Goal: Communication & Community: Answer question/provide support

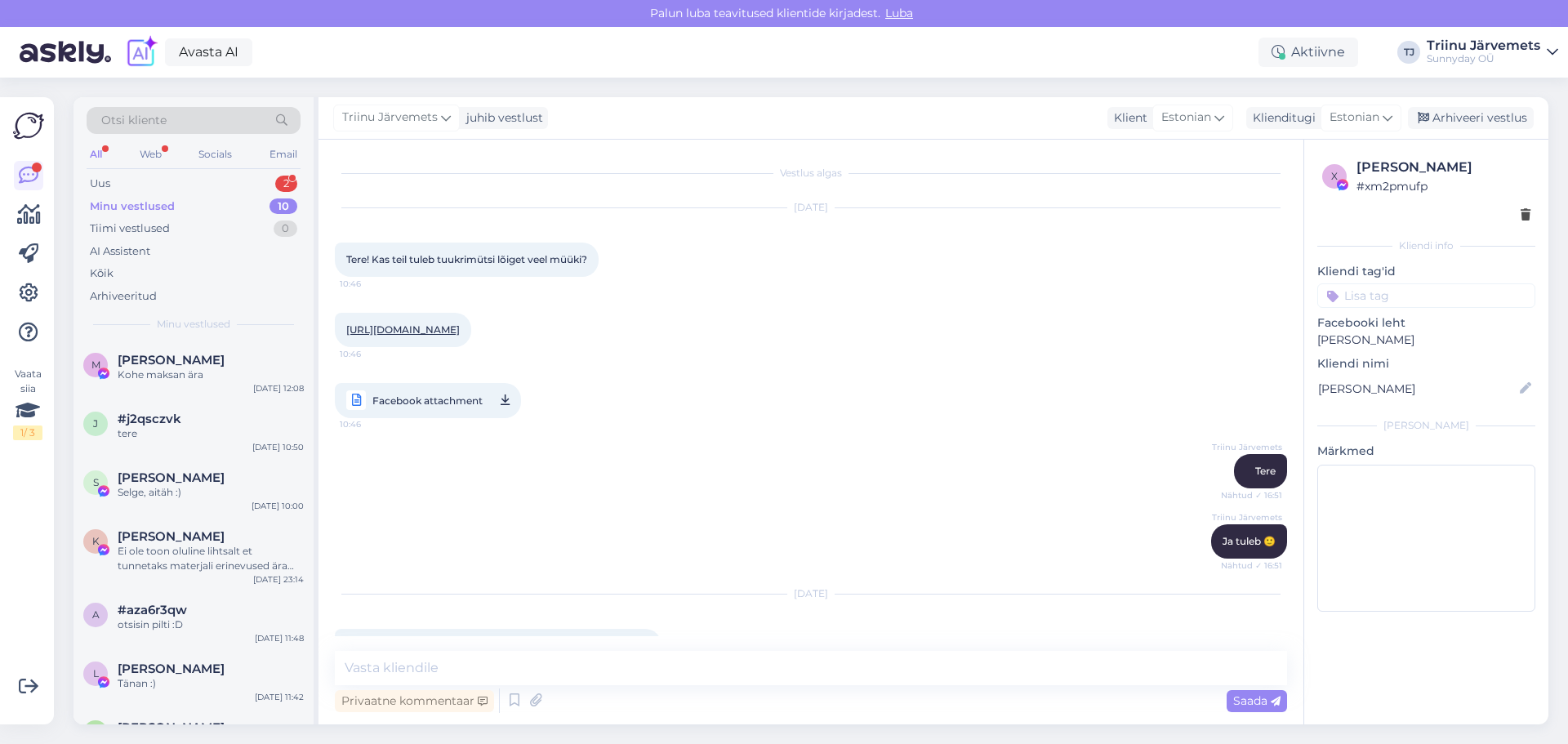
scroll to position [1707, 0]
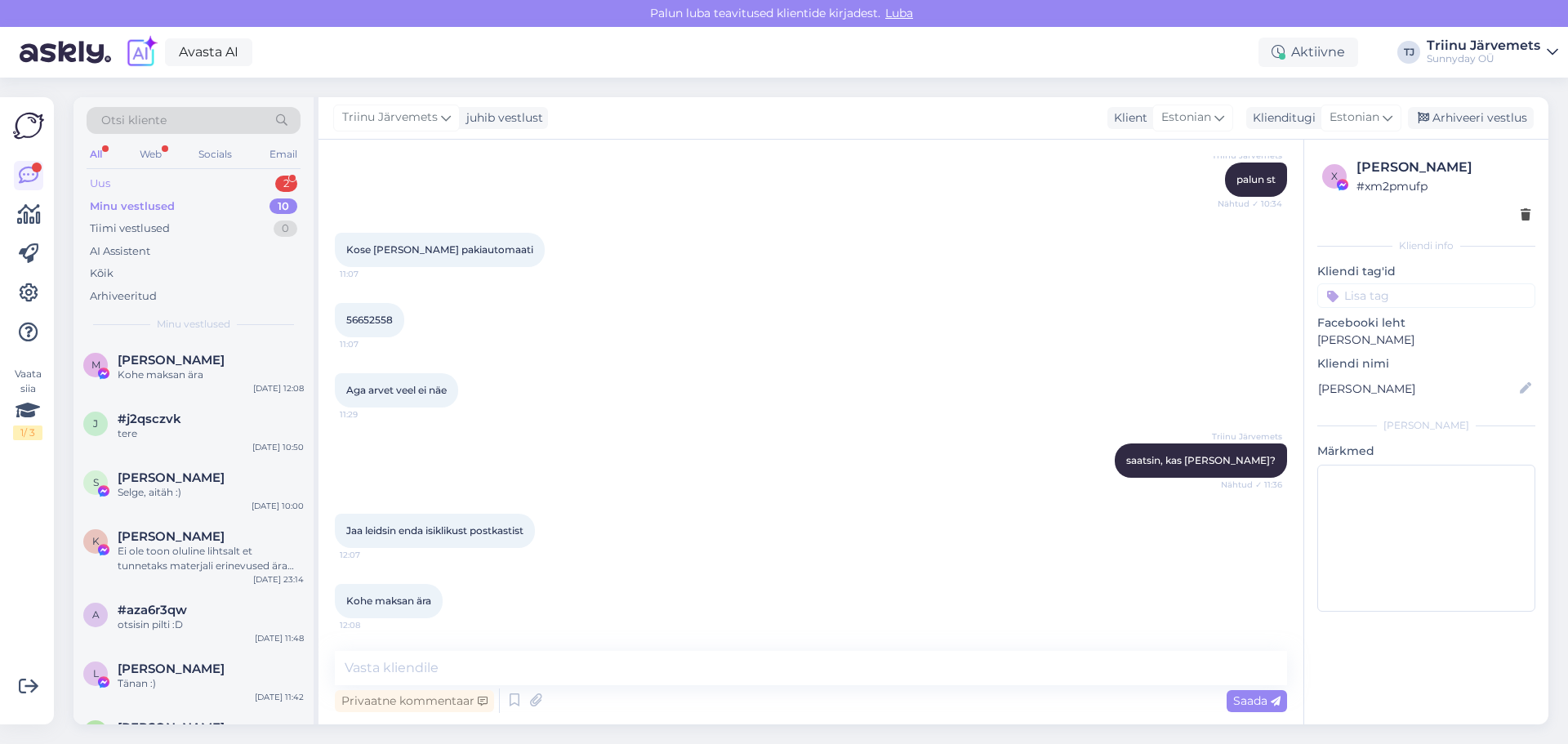
click at [107, 186] on div "Uus" at bounding box center [99, 184] width 20 height 16
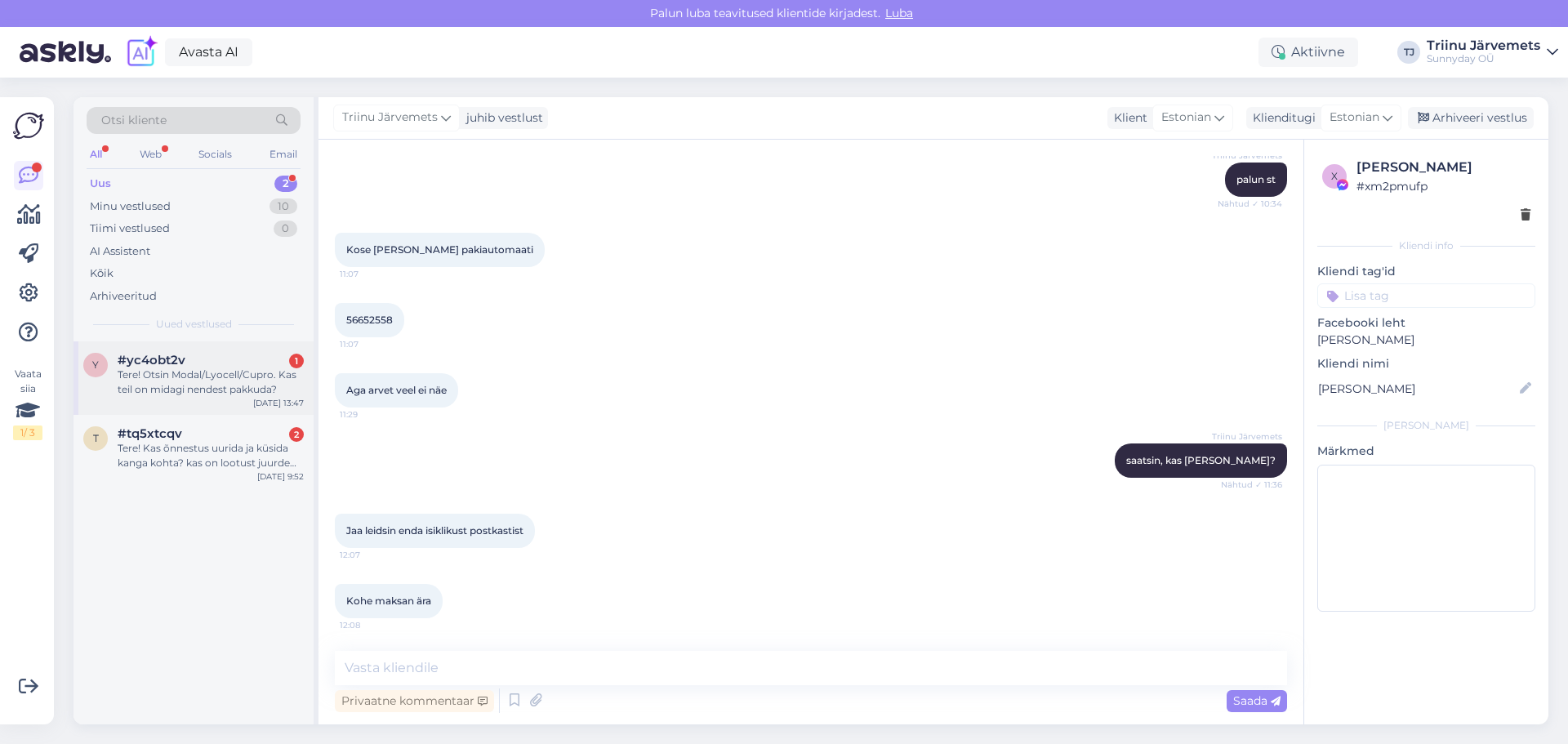
click at [208, 377] on div "Tere! Otsin Modal/Lyocell/Cupro. Kas teil on midagi nendest pakkuda?" at bounding box center [211, 382] width 187 height 30
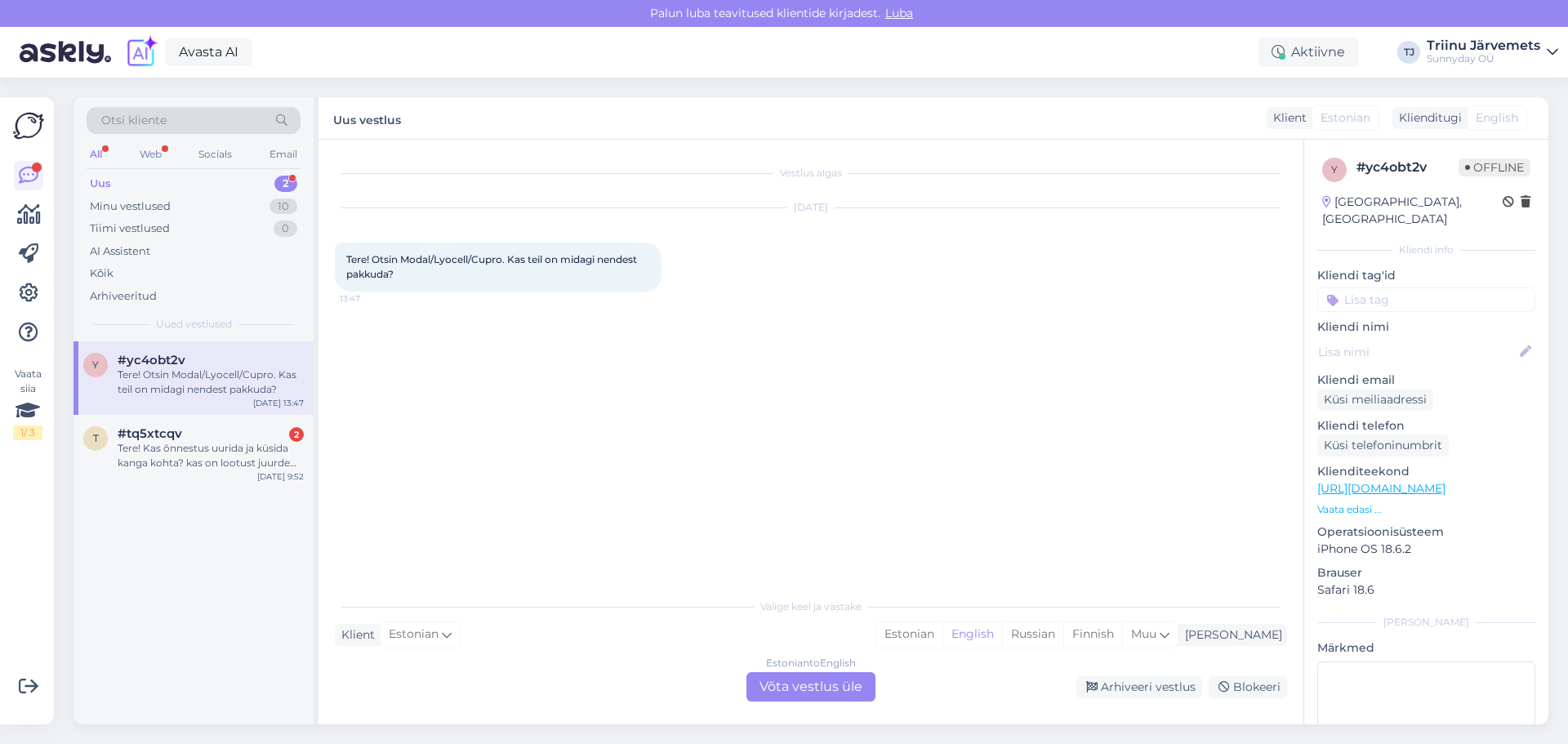
drag, startPoint x: 968, startPoint y: 637, endPoint x: 920, endPoint y: 652, distance: 50.3
click at [942, 637] on div "Estonian" at bounding box center [908, 633] width 66 height 24
click at [836, 680] on div "Estonian to Estonian Võta vestlus üle" at bounding box center [810, 686] width 129 height 30
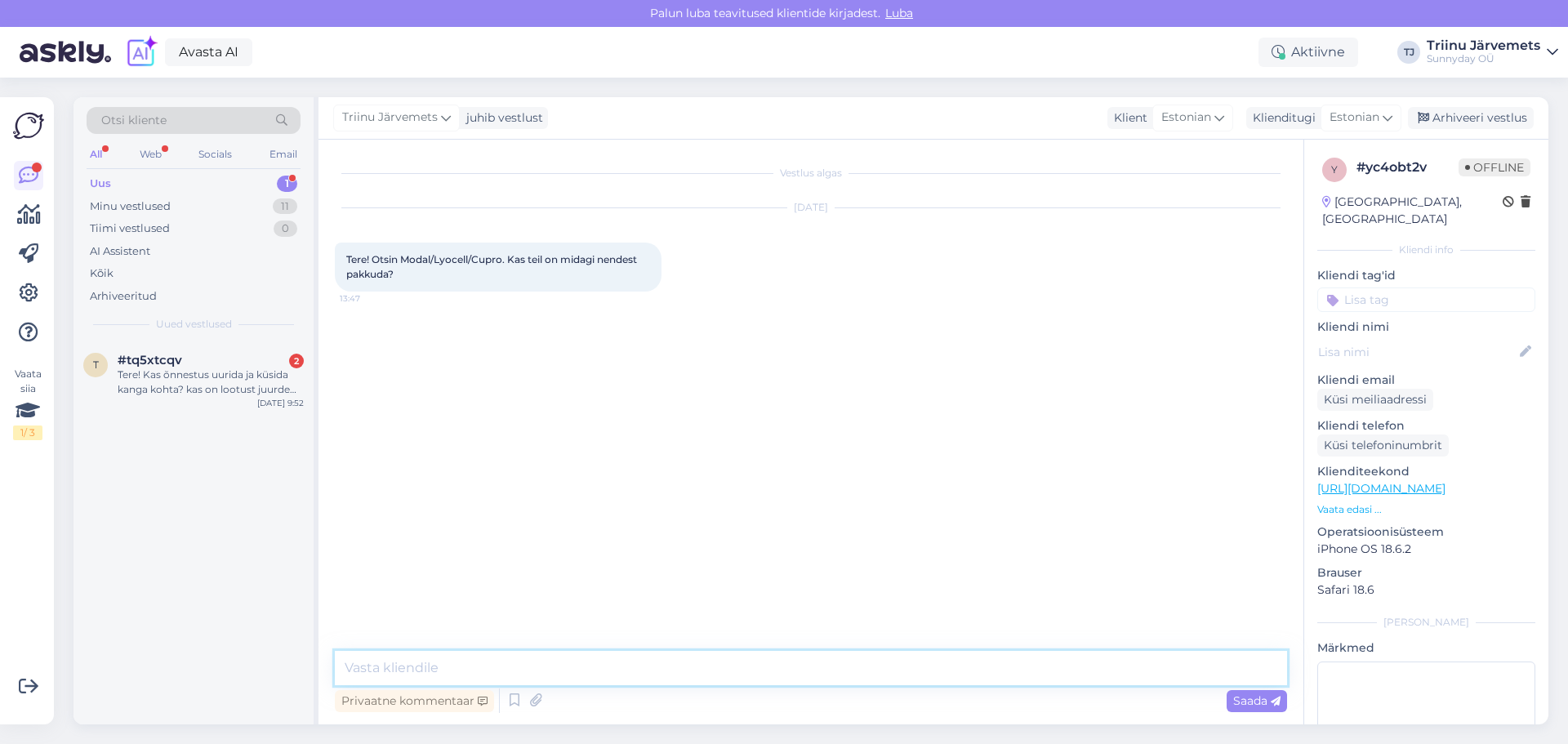
click at [416, 666] on textarea at bounding box center [810, 668] width 952 height 35
type textarea "Tere, meil on mõni toon ühevärvilist modaal trikotaaži"
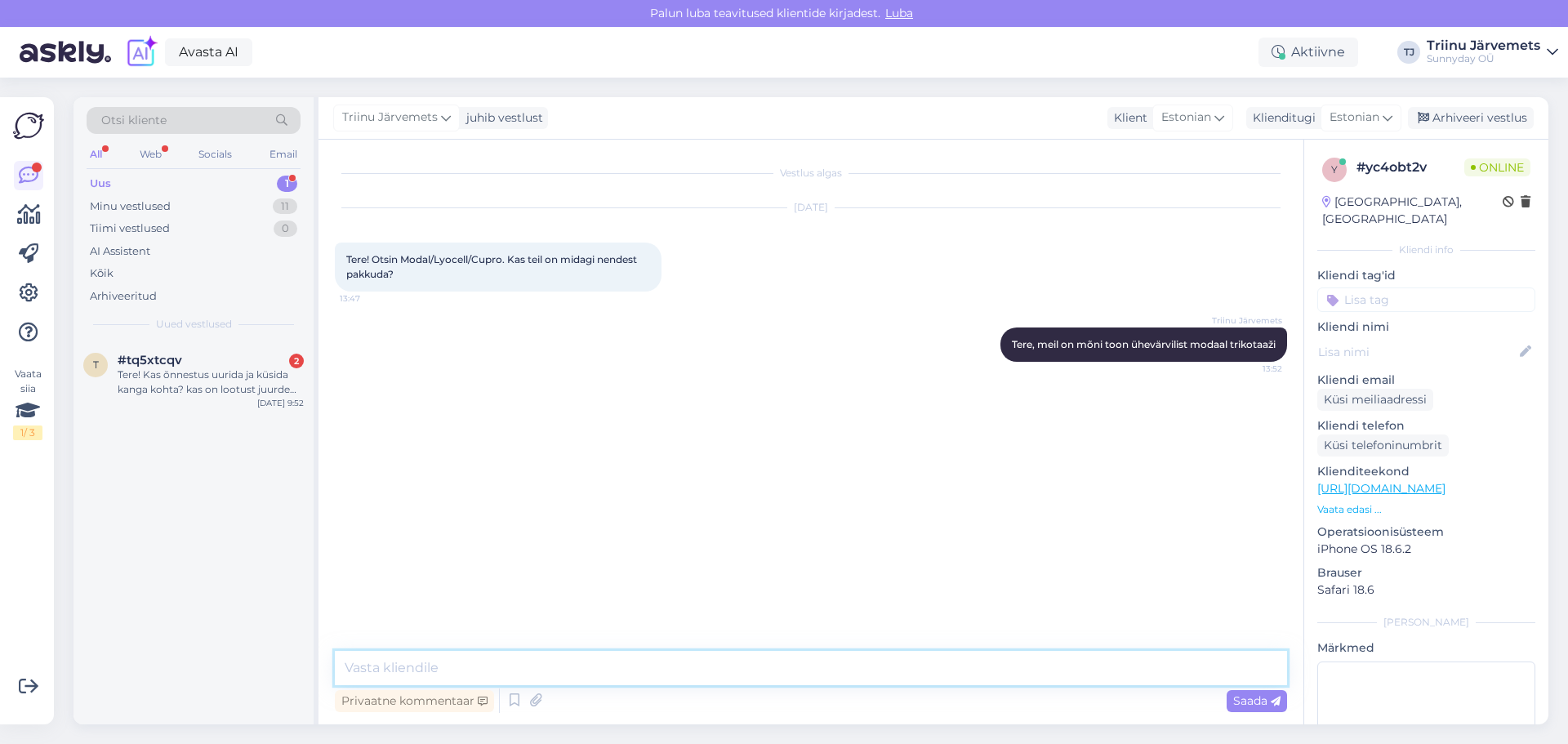
click at [536, 663] on textarea at bounding box center [810, 668] width 952 height 35
paste textarea "[URL][DOMAIN_NAME]"
type textarea "[URL][DOMAIN_NAME]"
click at [1267, 696] on span "Saada" at bounding box center [1257, 700] width 47 height 14
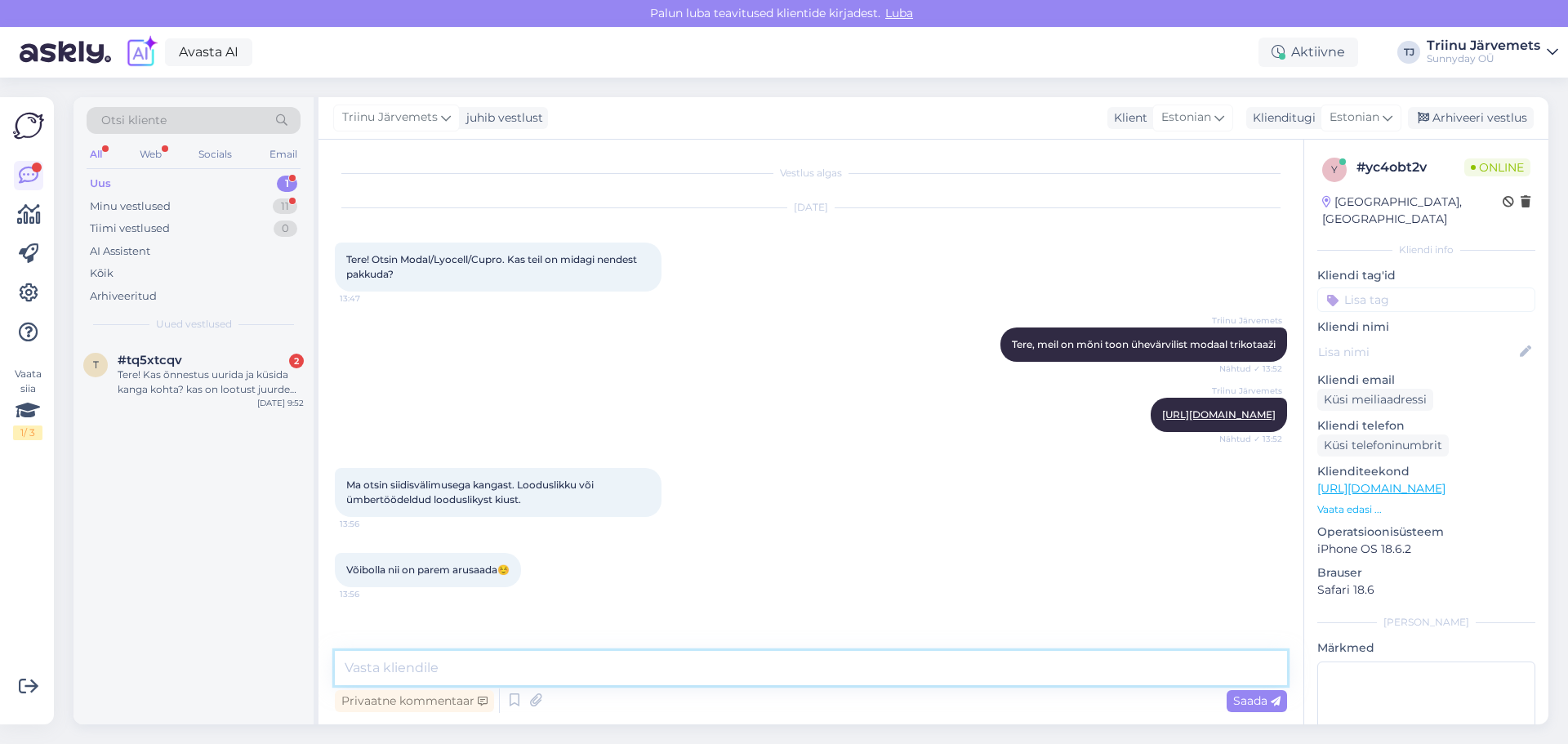
click at [629, 659] on textarea at bounding box center [810, 668] width 952 height 35
type textarea "panin e-[PERSON_NAME] lingi, mis on meie valikus, muud ei ole hetkel pakkuda"
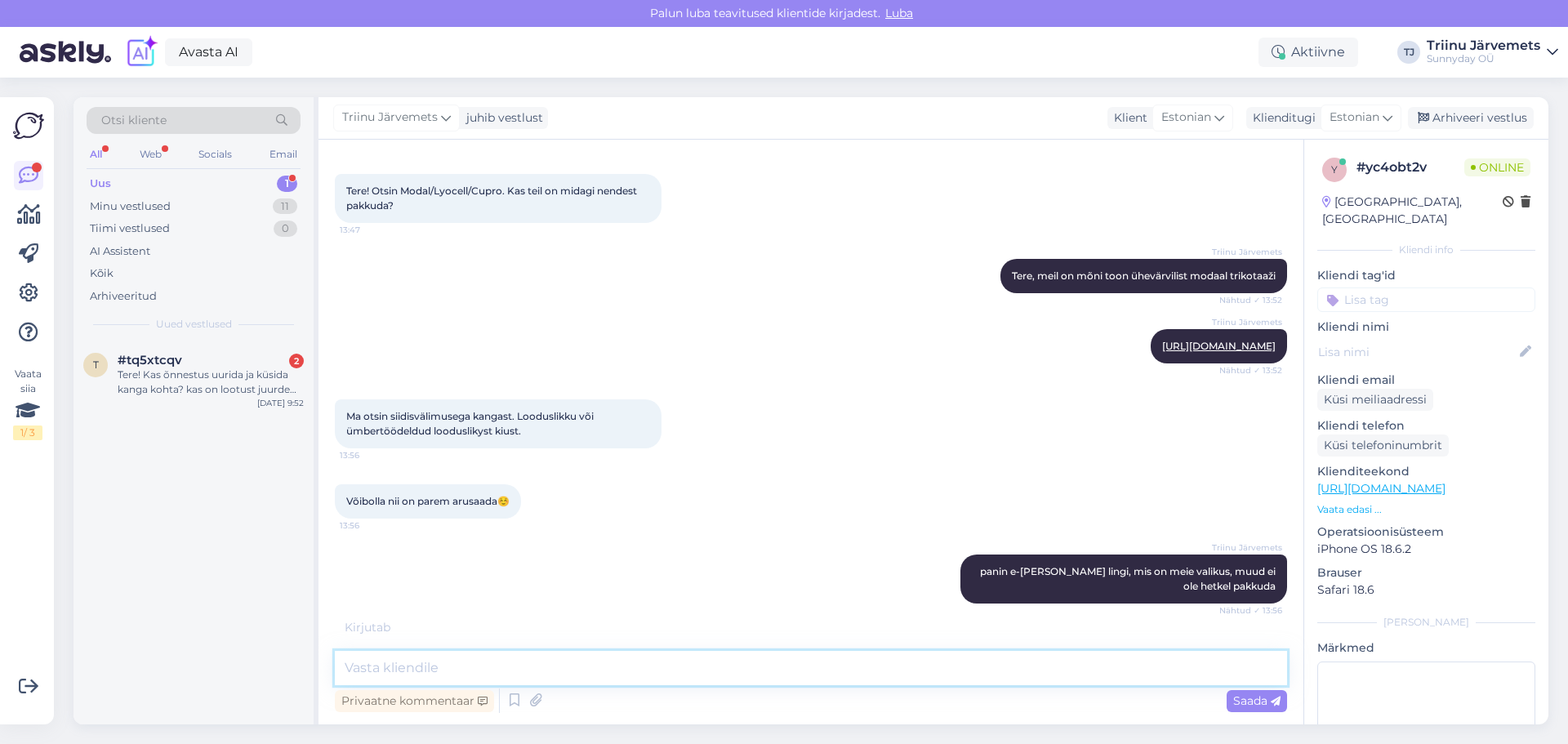
scroll to position [138, 0]
